Goal: Task Accomplishment & Management: Manage account settings

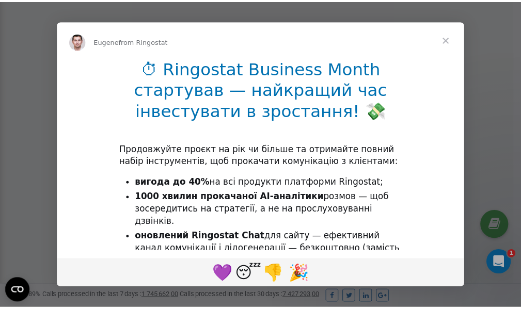
scroll to position [310, 0]
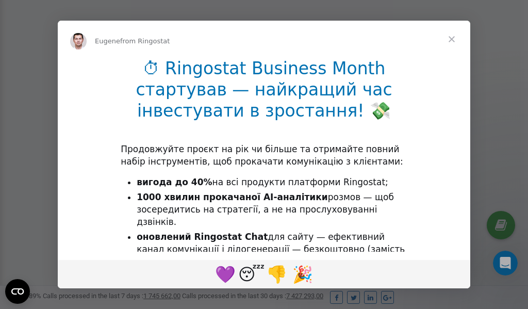
click at [453, 39] on span "Close" at bounding box center [451, 39] width 37 height 37
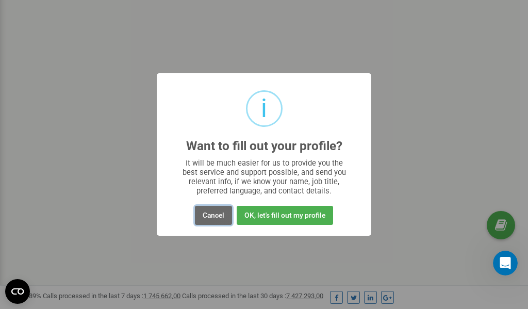
click at [217, 215] on button "Cancel" at bounding box center [213, 215] width 37 height 19
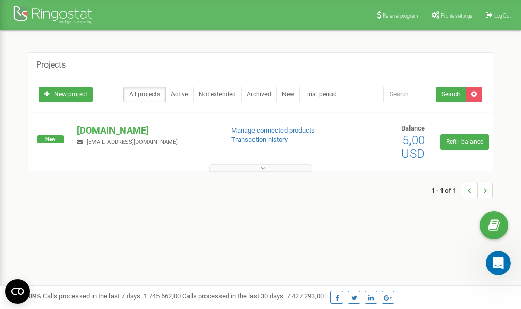
scroll to position [0, 0]
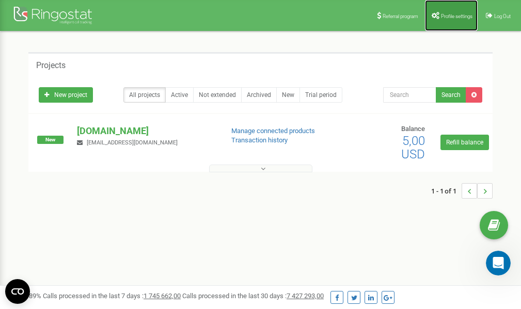
click at [455, 20] on link "Profile settings" at bounding box center [451, 15] width 53 height 31
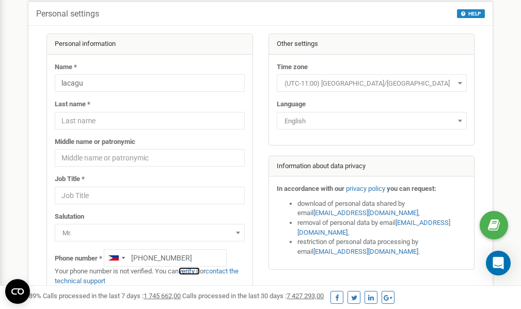
click at [195, 271] on link "verify it" at bounding box center [189, 271] width 21 height 8
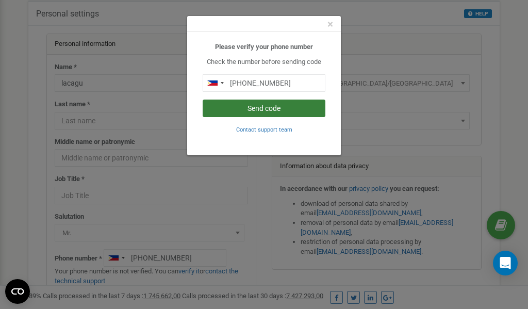
click at [262, 109] on button "Send code" at bounding box center [264, 109] width 123 height 18
